Goal: Information Seeking & Learning: Check status

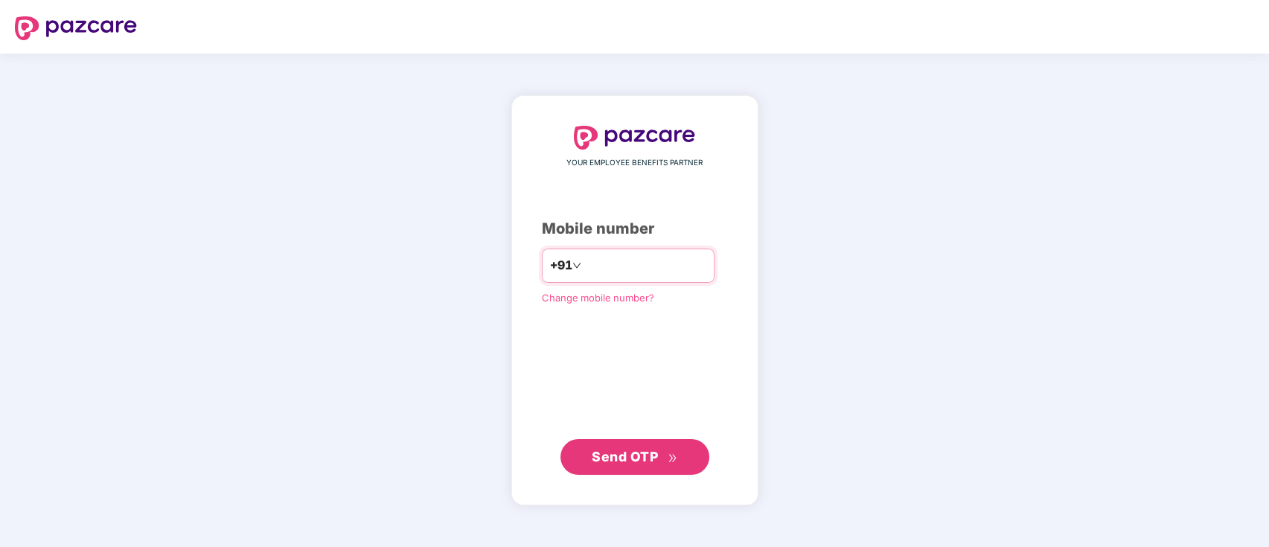
type input "**********"
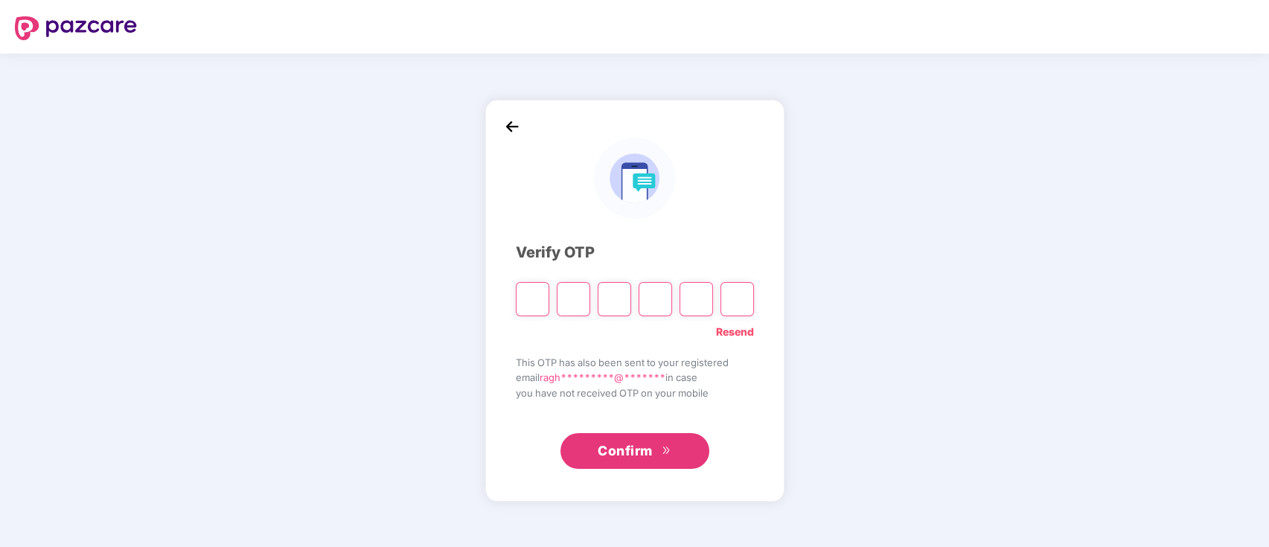
type input "*"
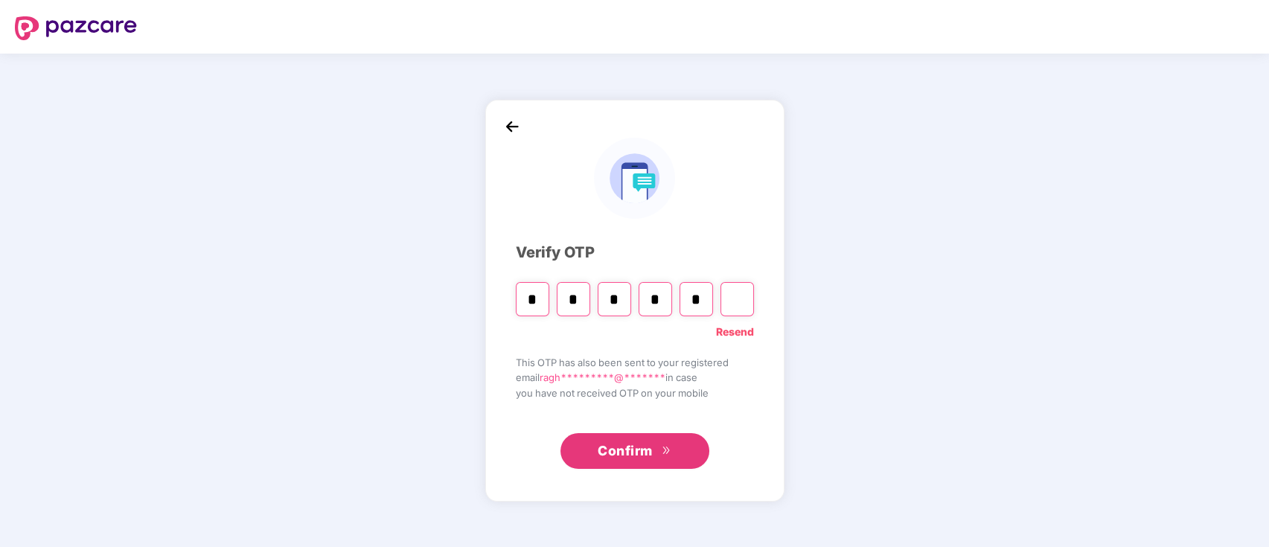
type input "*"
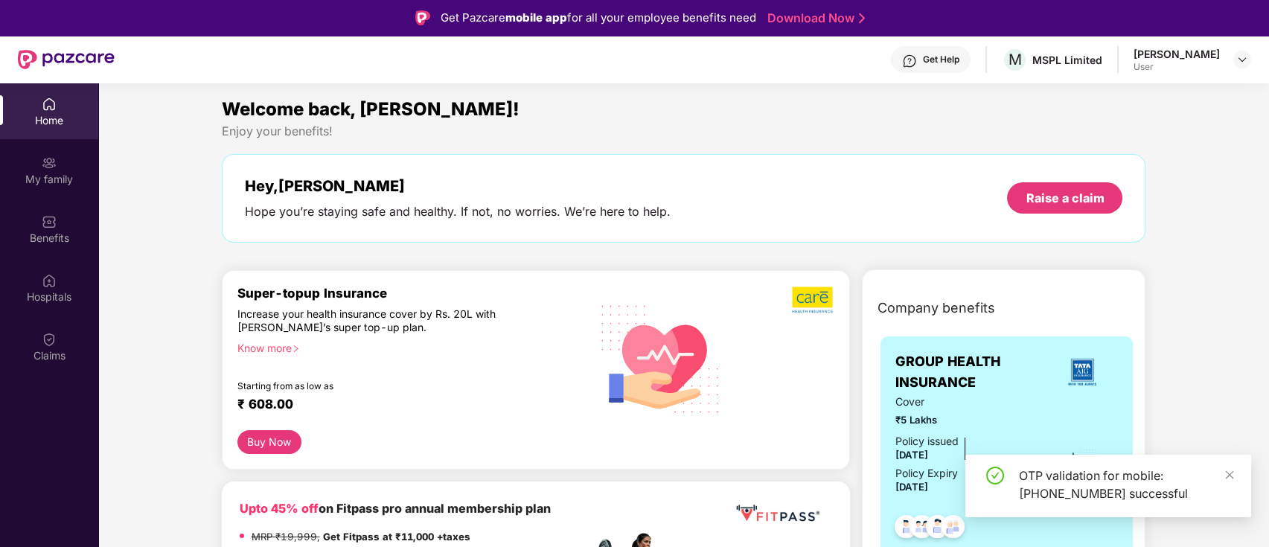
click at [51, 179] on div "My family" at bounding box center [49, 179] width 98 height 15
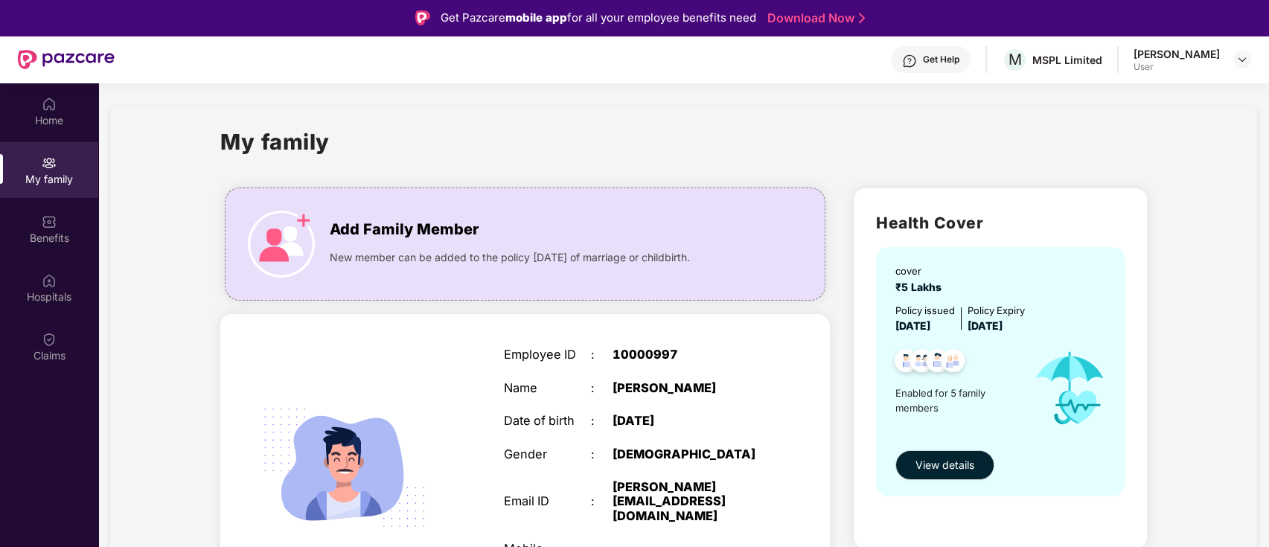
click at [48, 232] on div "Benefits" at bounding box center [49, 238] width 98 height 15
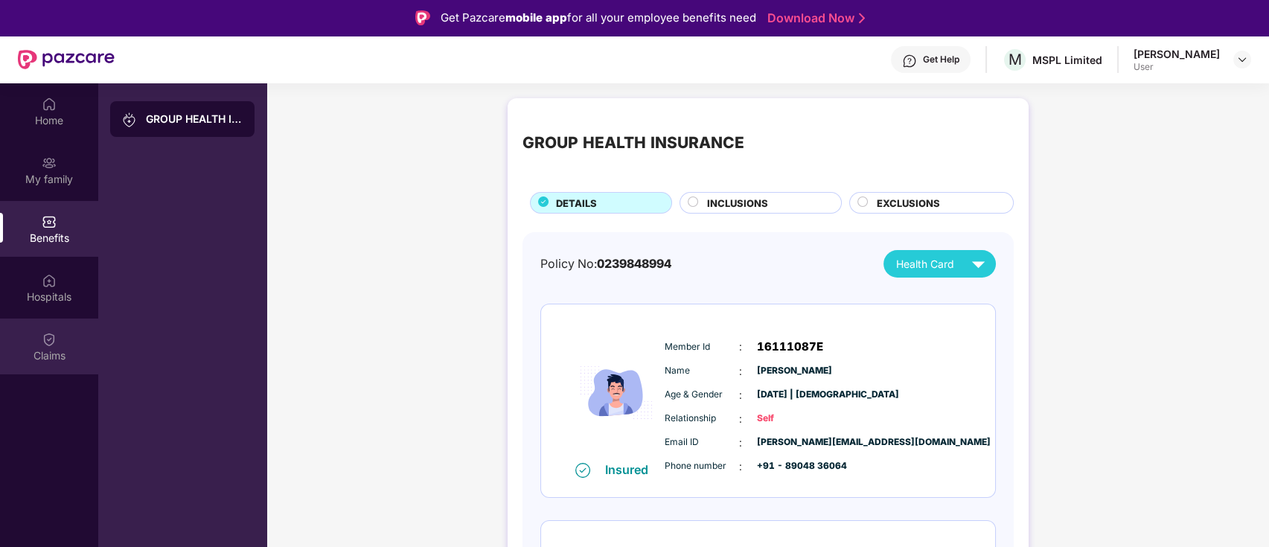
click at [51, 339] on img at bounding box center [49, 339] width 15 height 15
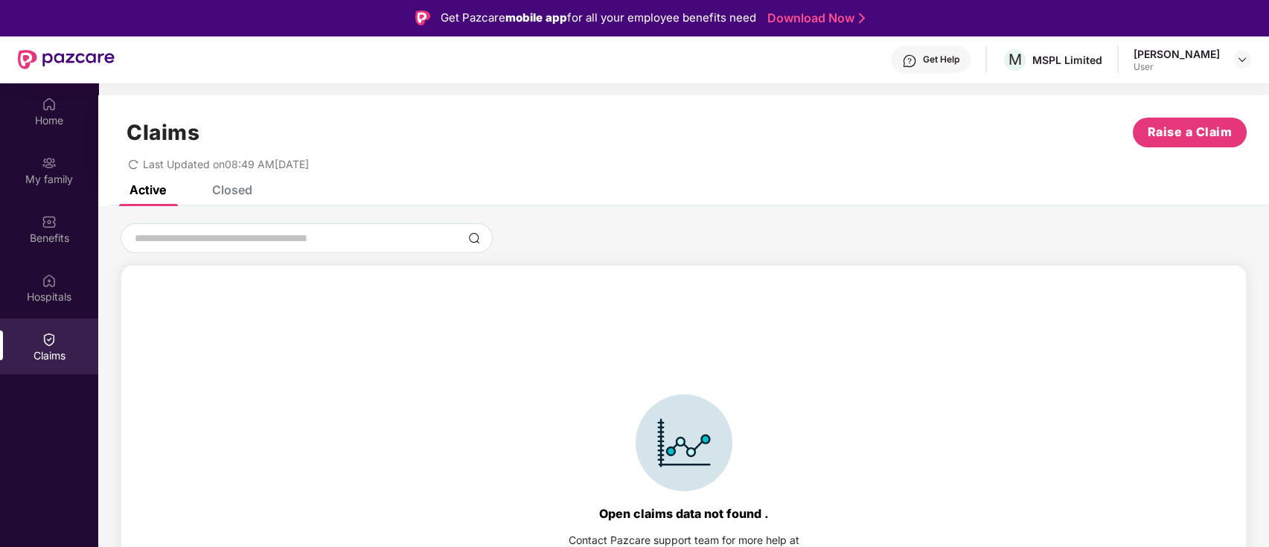
click at [229, 189] on div "Closed" at bounding box center [232, 189] width 40 height 15
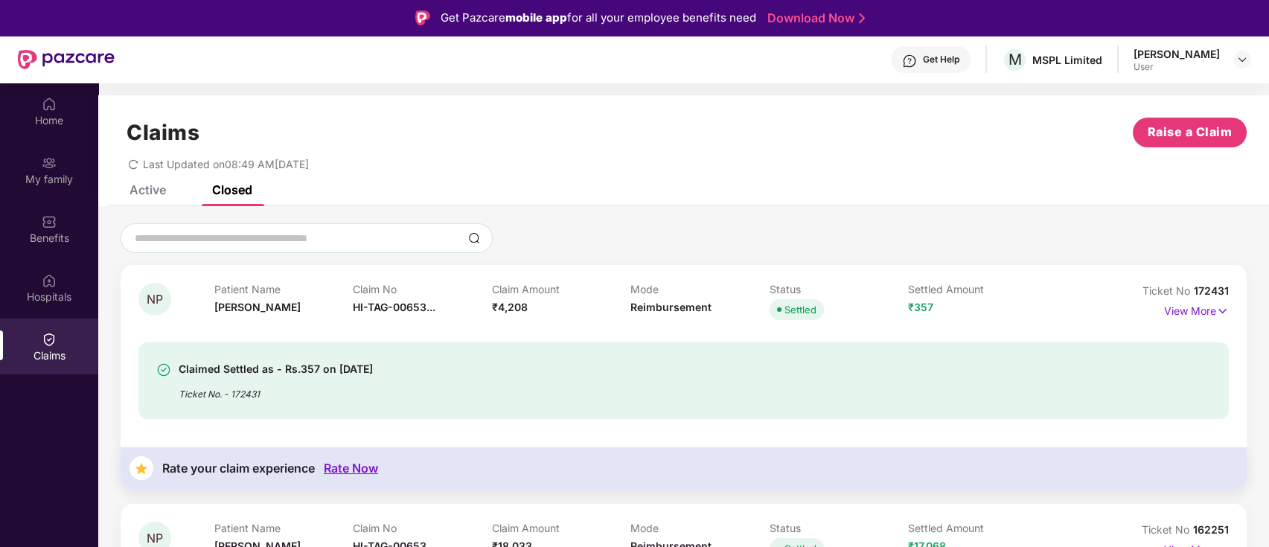
scroll to position [83, 0]
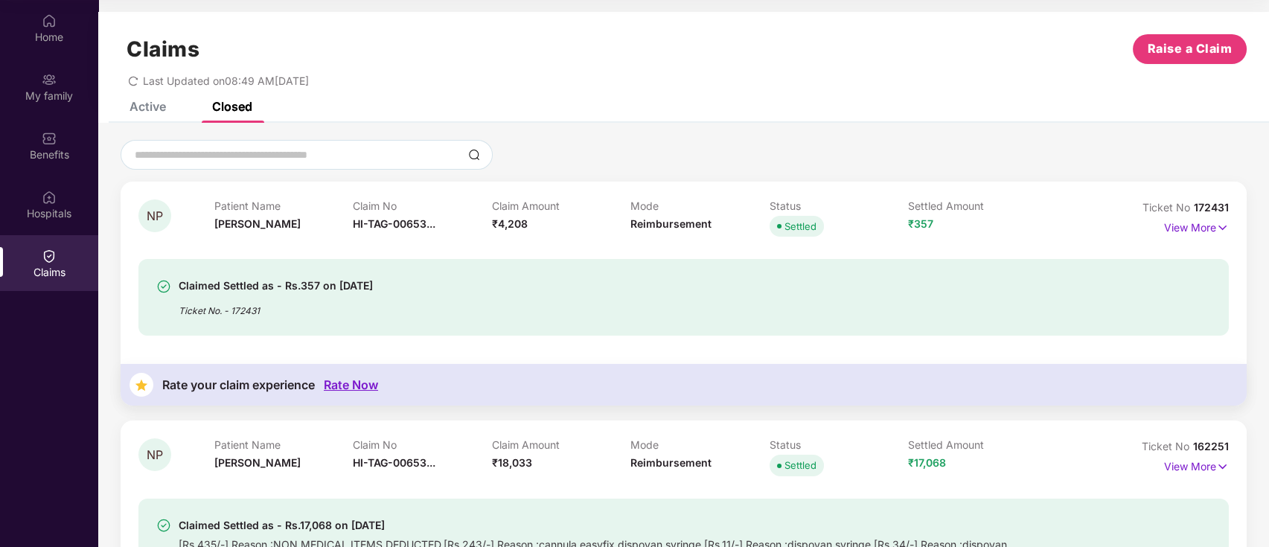
click at [518, 255] on div "Claimed Settled as - Rs.357 on [DATE] Ticket No. - 172431" at bounding box center [683, 287] width 1090 height 95
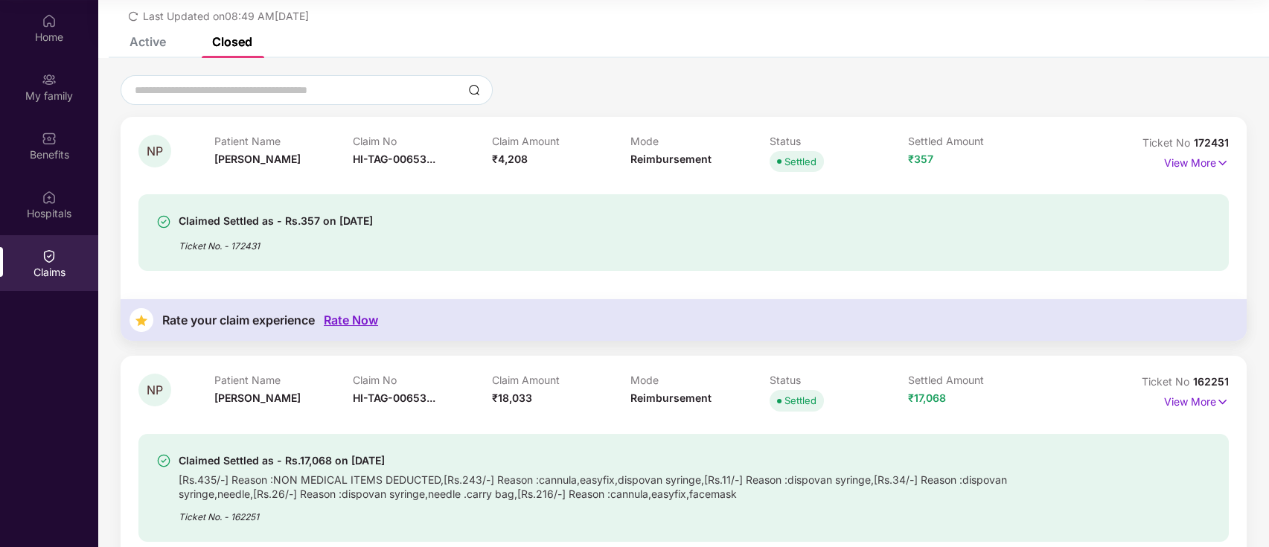
scroll to position [0, 0]
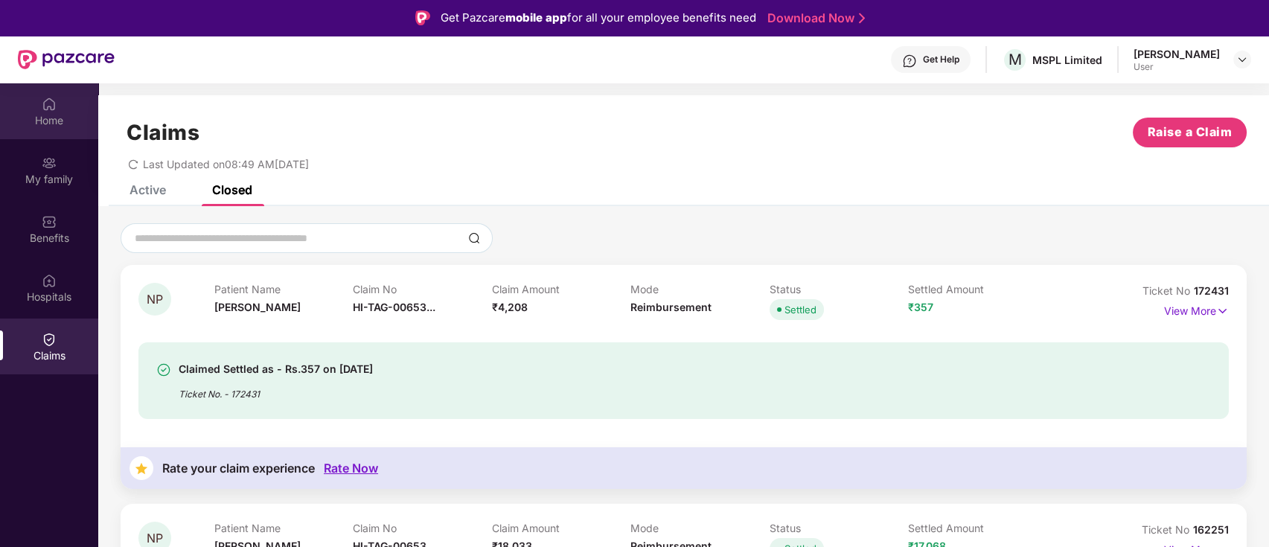
click at [46, 118] on div "Home" at bounding box center [49, 120] width 98 height 15
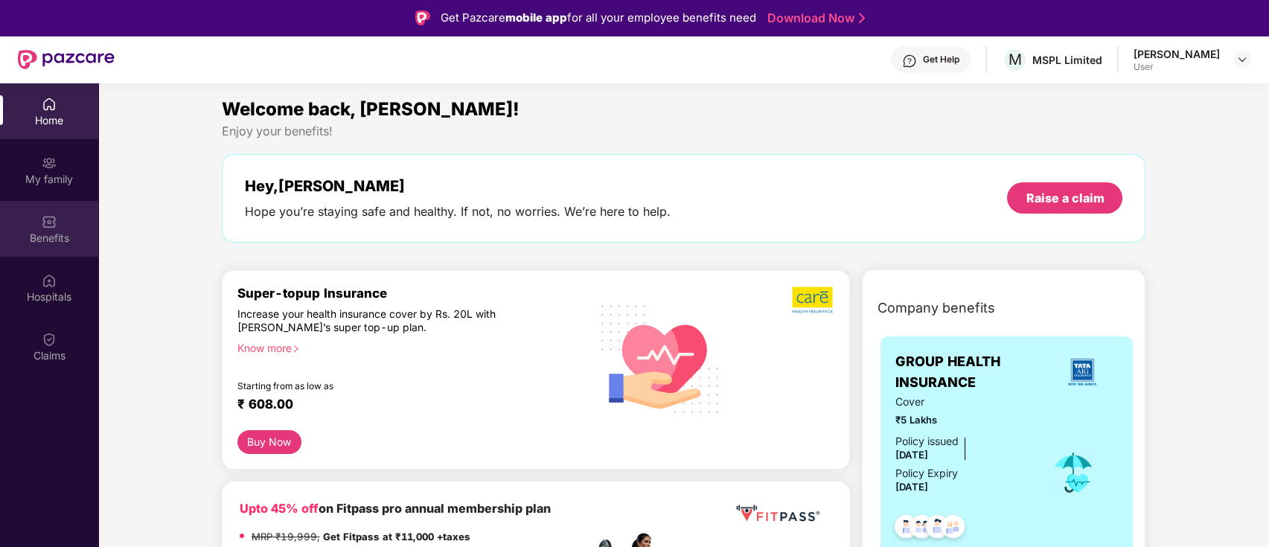
click at [48, 224] on img at bounding box center [49, 221] width 15 height 15
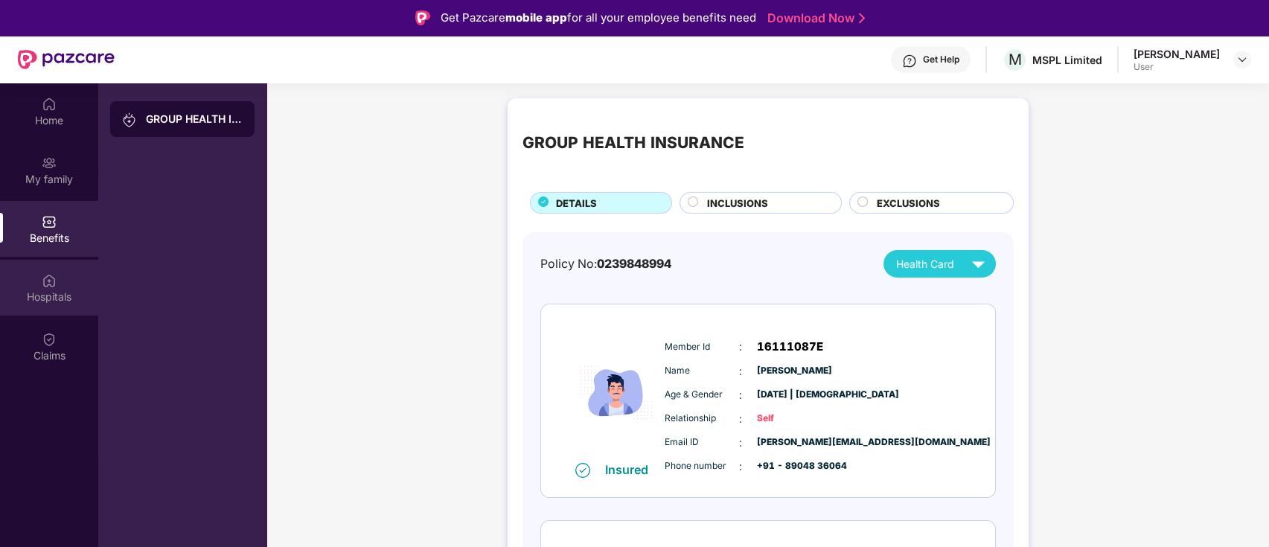
click at [55, 290] on div "Hospitals" at bounding box center [49, 296] width 98 height 15
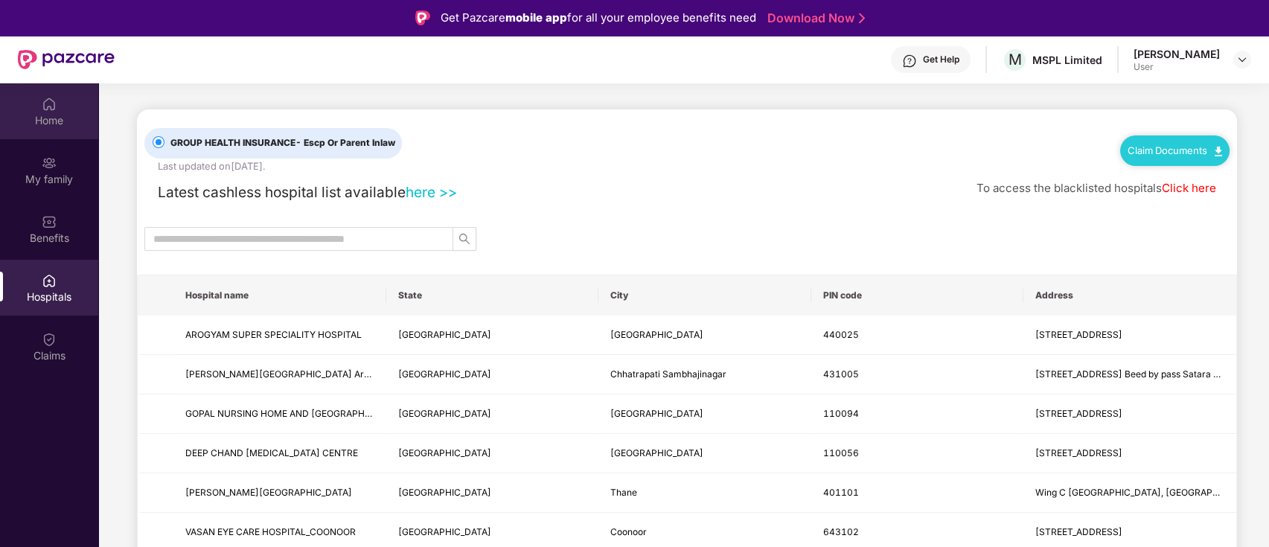
click at [51, 113] on div "Home" at bounding box center [49, 120] width 98 height 15
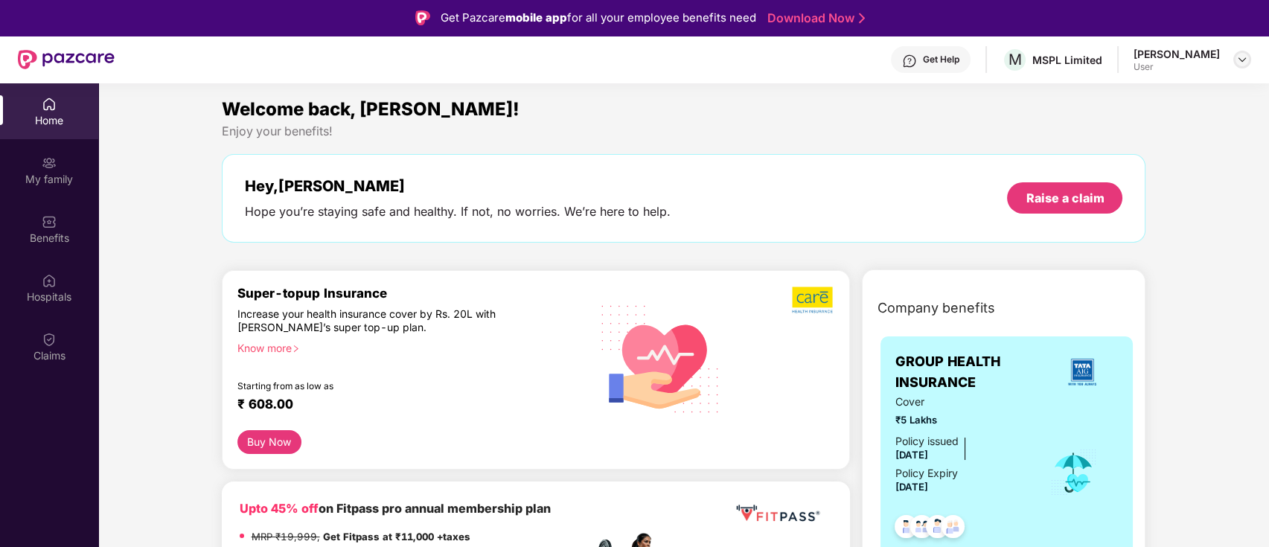
click at [1236, 56] on img at bounding box center [1242, 60] width 12 height 12
click at [1113, 98] on div "Logout" at bounding box center [1171, 94] width 193 height 29
